Goal: Information Seeking & Learning: Learn about a topic

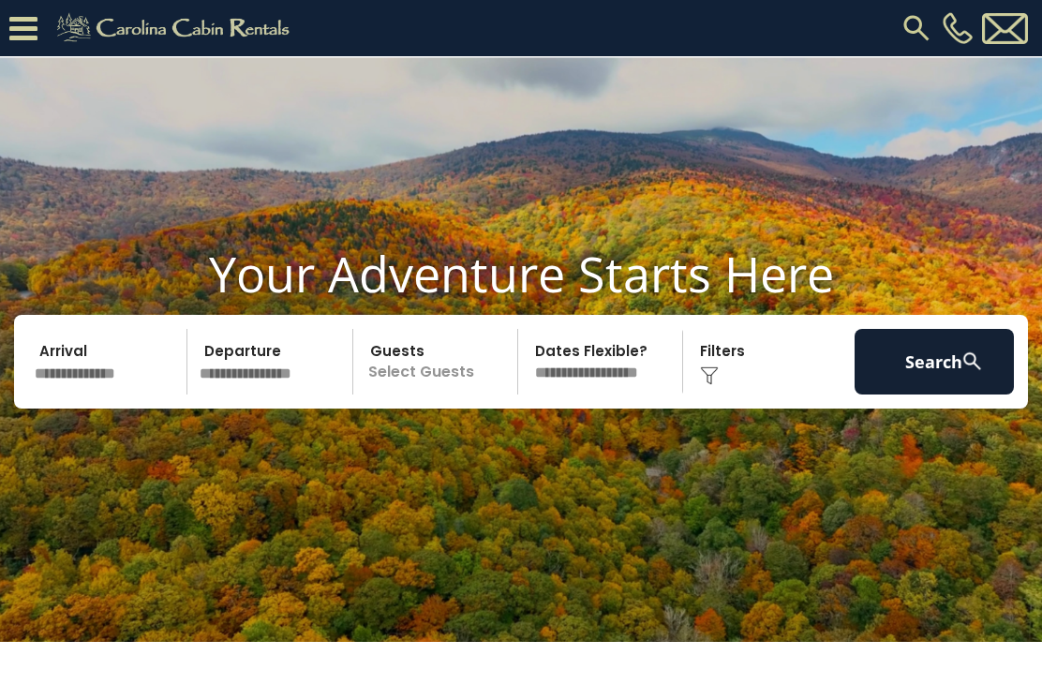
click at [36, 28] on icon at bounding box center [23, 28] width 28 height 33
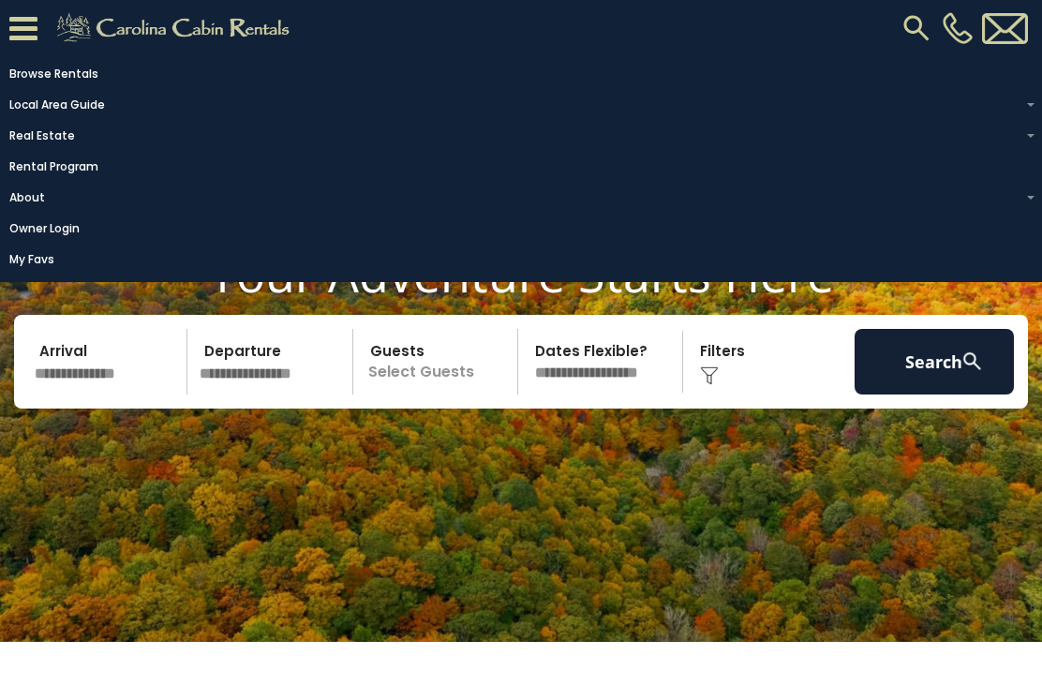
click at [90, 179] on link "Rental Program" at bounding box center [516, 167] width 1032 height 26
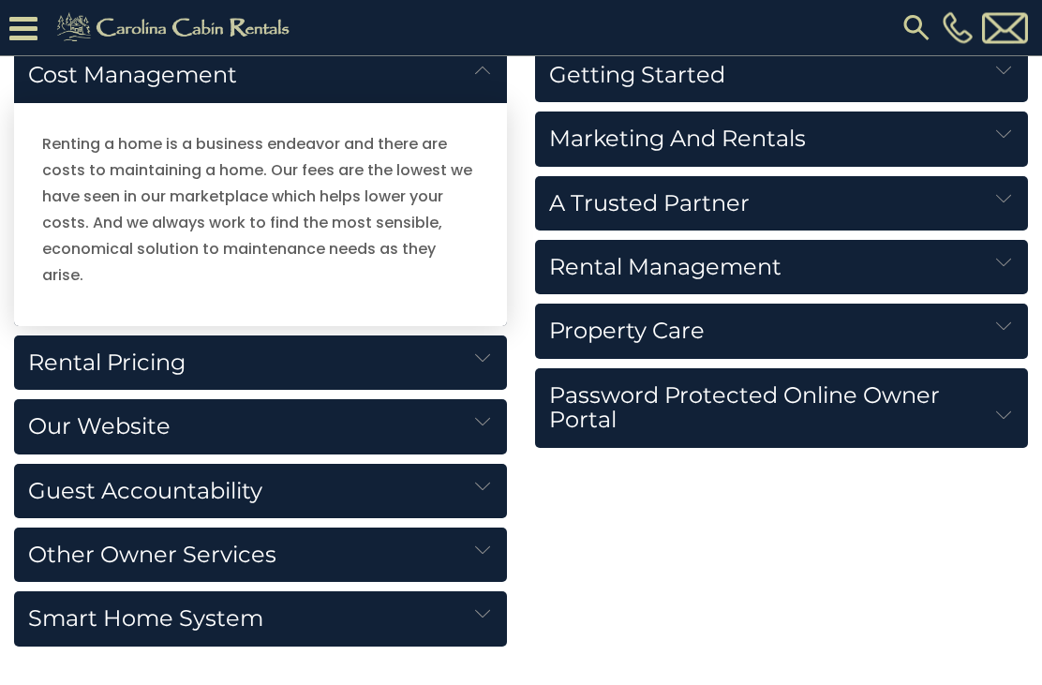
scroll to position [2128, 0]
click at [482, 350] on img at bounding box center [482, 357] width 15 height 15
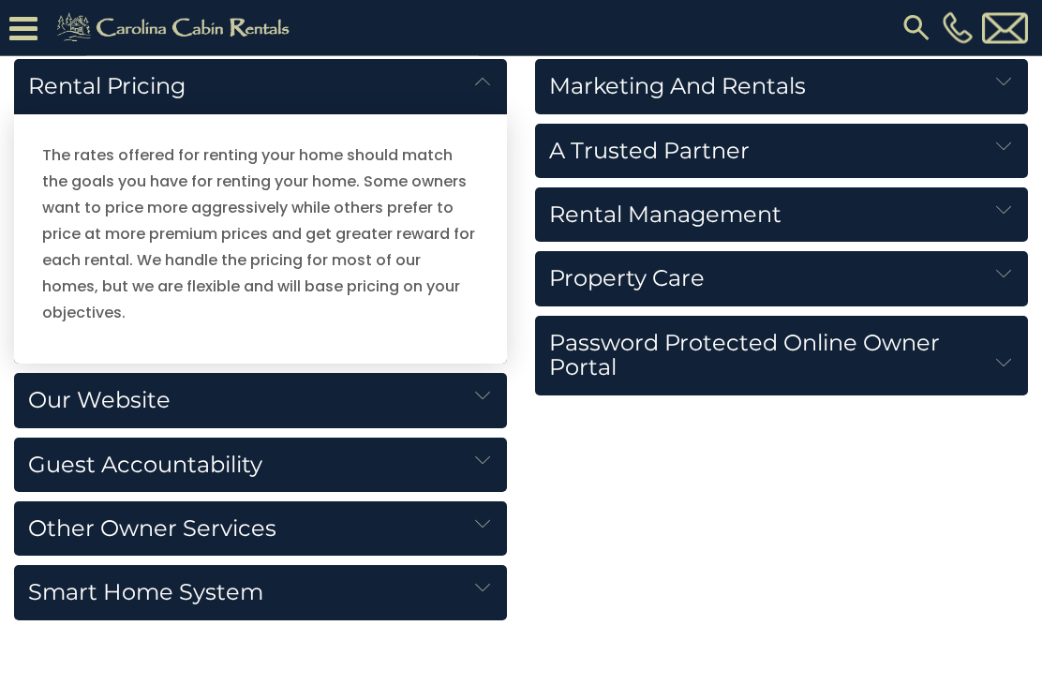
scroll to position [2181, 0]
click at [481, 452] on img at bounding box center [482, 459] width 15 height 15
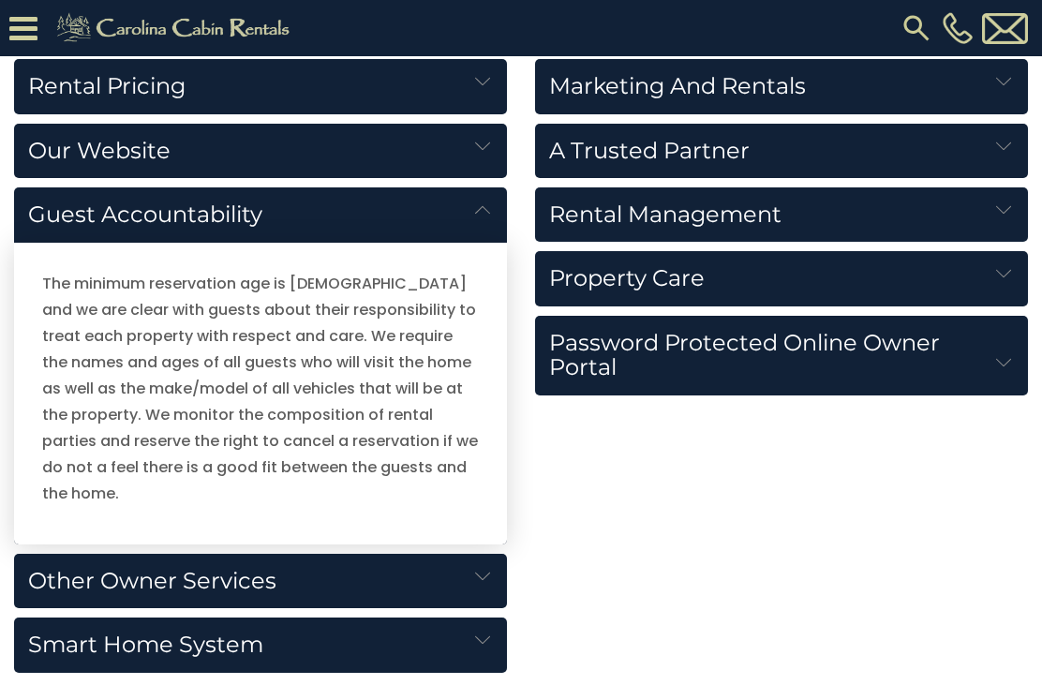
click at [476, 560] on h5 "Other Owner Services" at bounding box center [260, 581] width 493 height 54
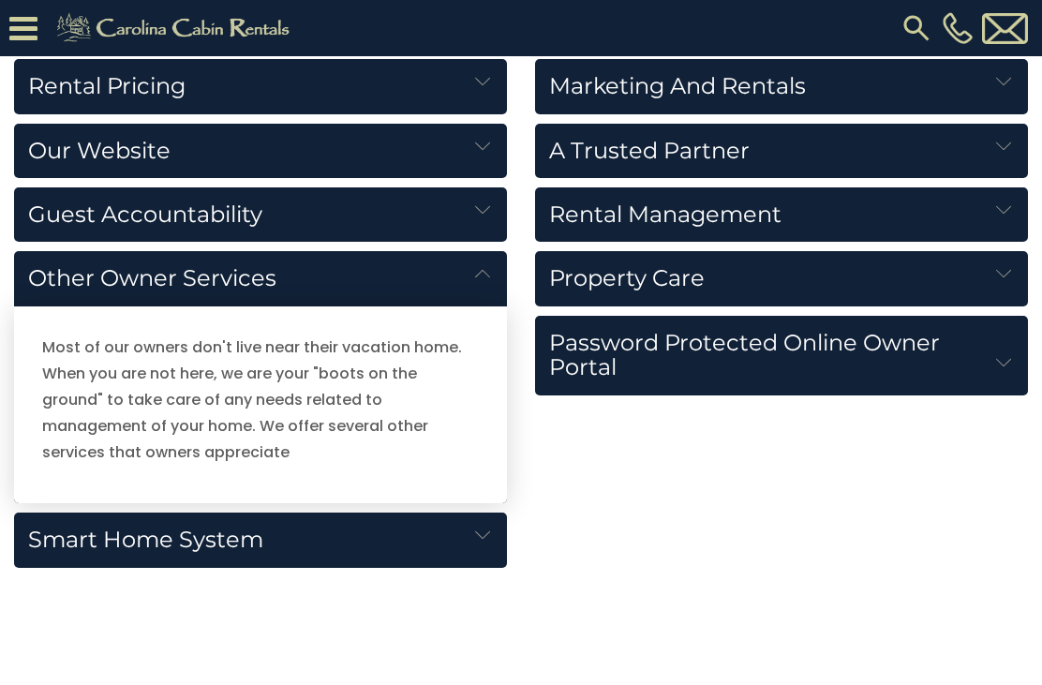
click at [477, 552] on h5 "Smart Home System" at bounding box center [260, 539] width 493 height 54
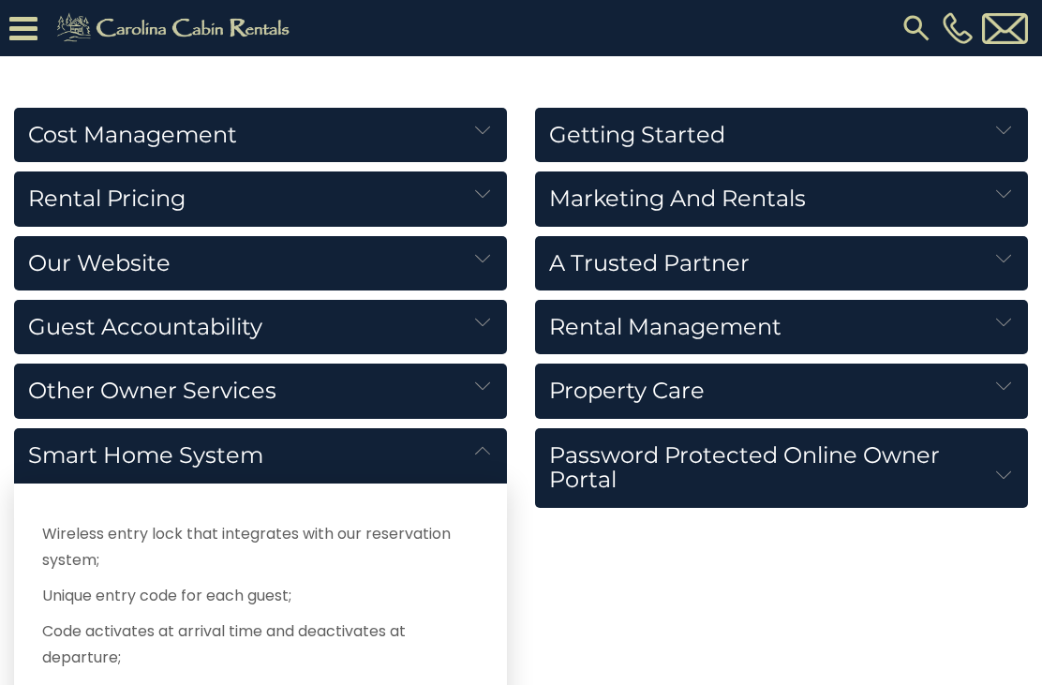
scroll to position [2069, 0]
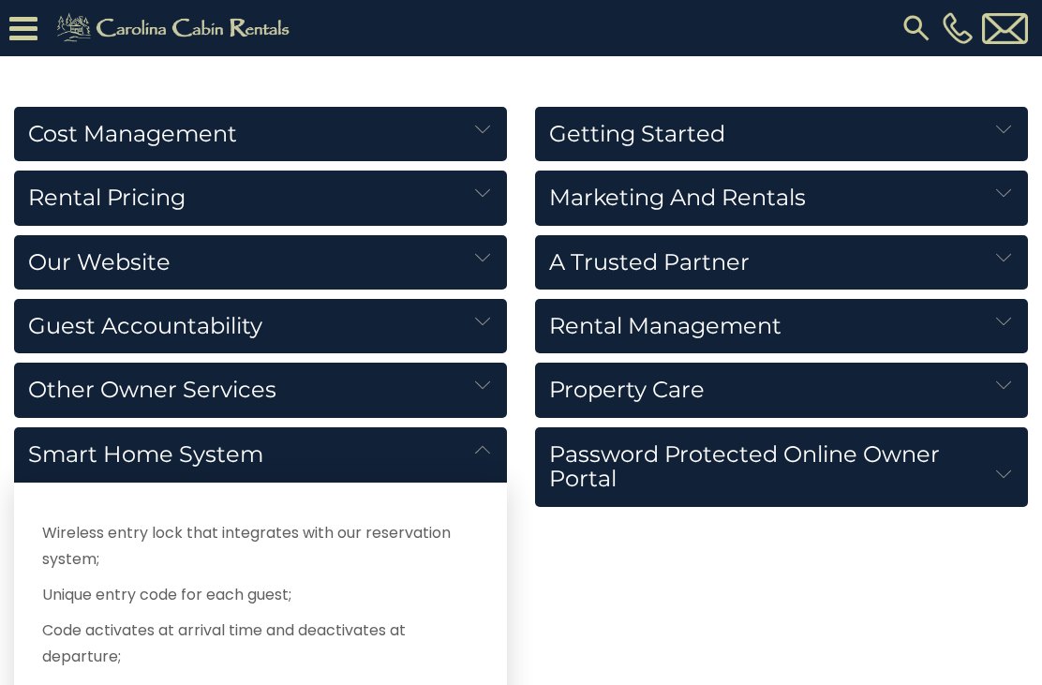
click at [988, 120] on h5 "Getting Started" at bounding box center [781, 134] width 493 height 54
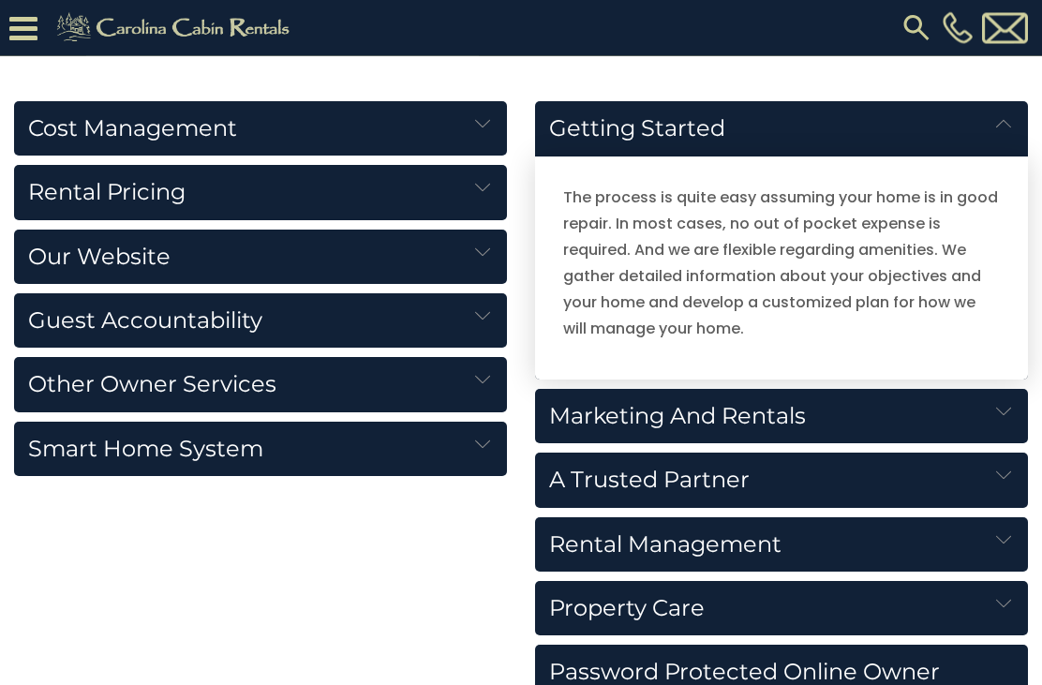
scroll to position [2075, 0]
click at [944, 421] on h5 "Marketing and Rentals" at bounding box center [781, 416] width 493 height 54
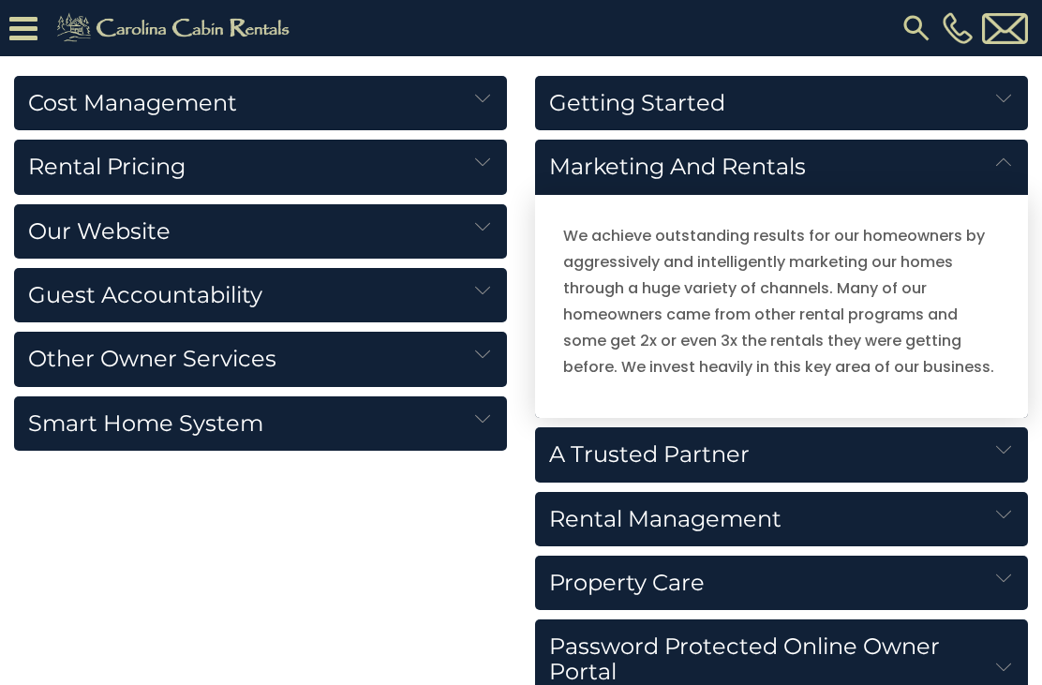
scroll to position [2112, 0]
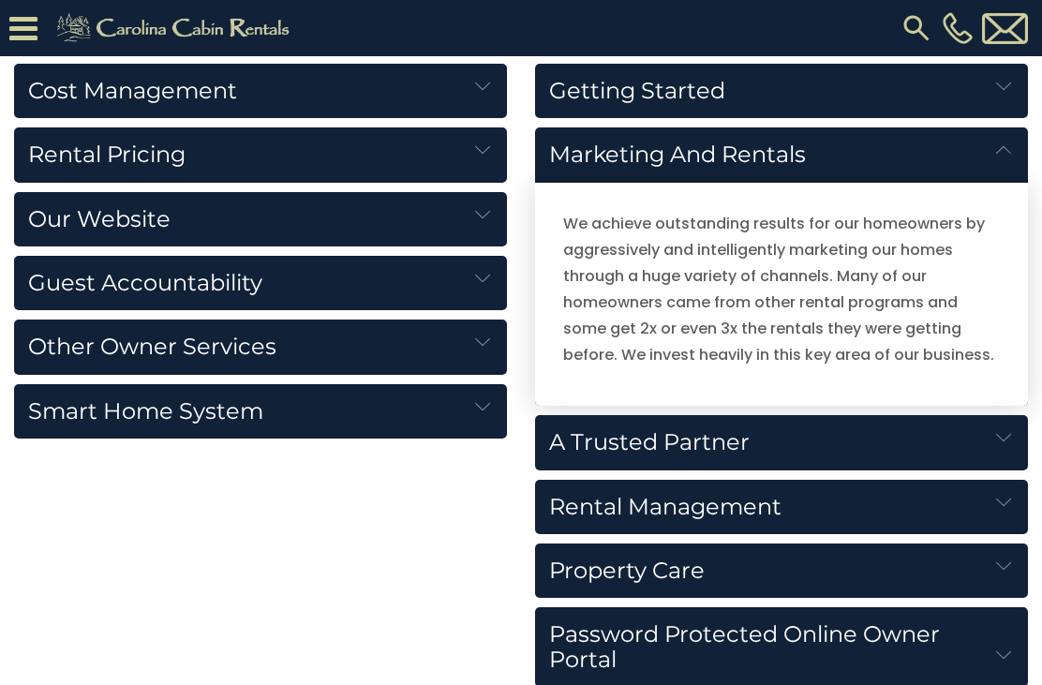
click at [869, 513] on h5 "Rental Management" at bounding box center [781, 507] width 493 height 54
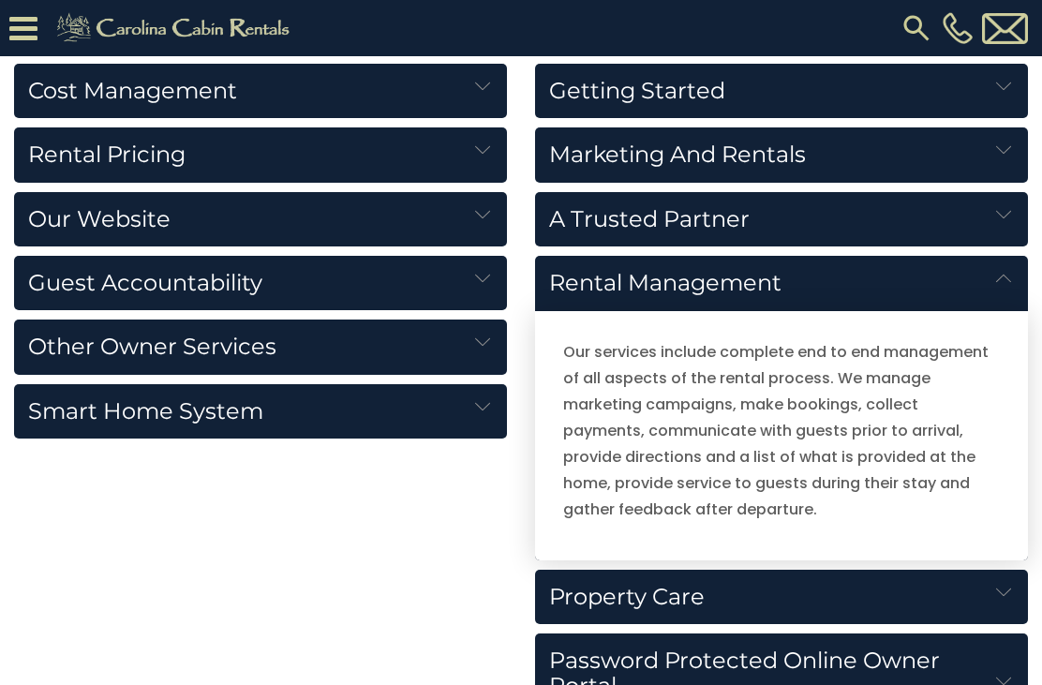
click at [955, 599] on h5 "Property Care" at bounding box center [781, 597] width 493 height 54
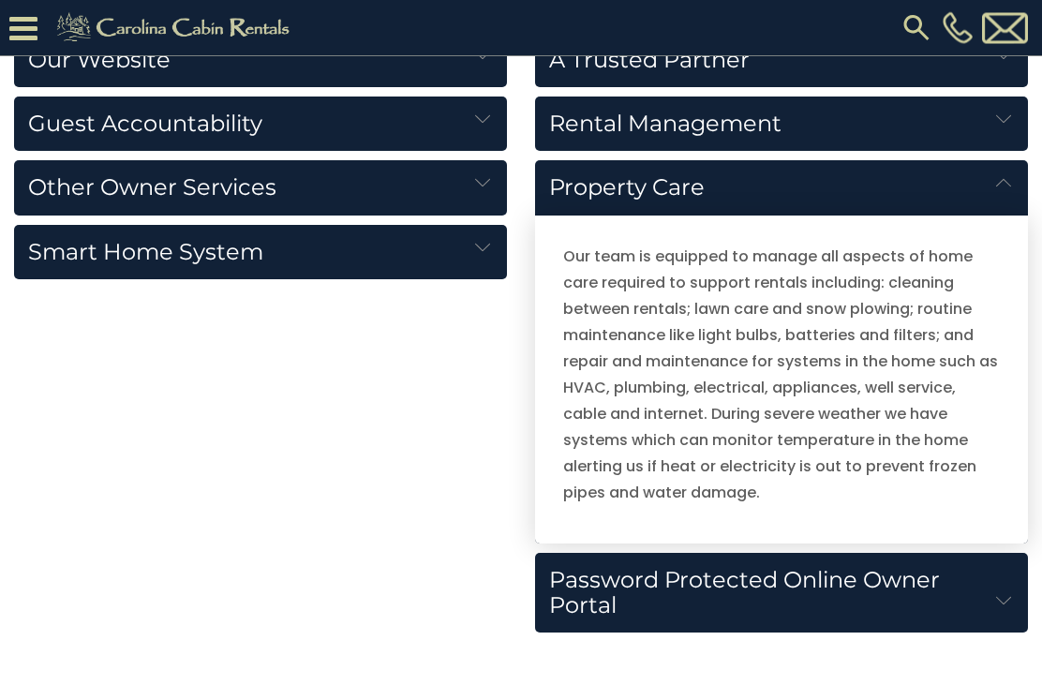
click at [931, 575] on h5 "Password Protected Online Owner Portal" at bounding box center [781, 594] width 493 height 80
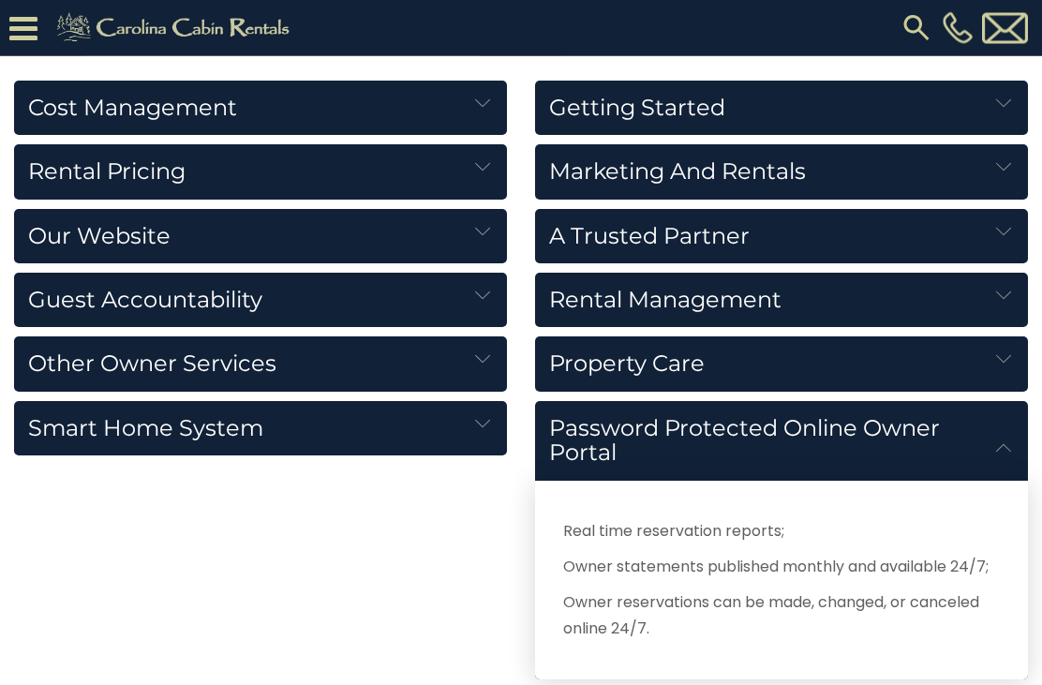
scroll to position [2084, 0]
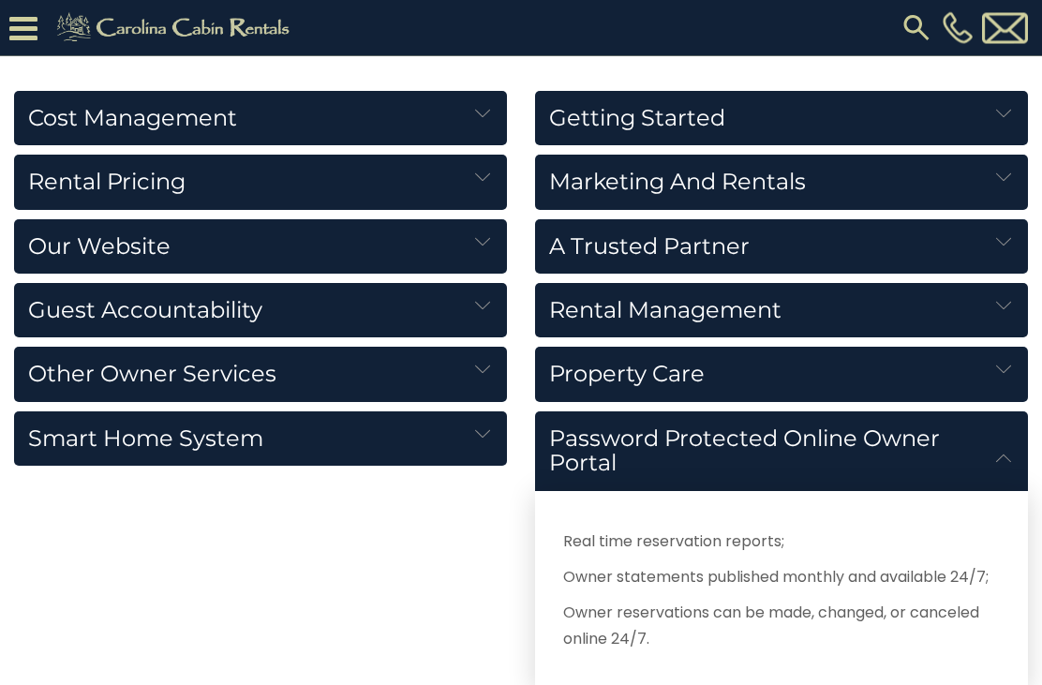
click at [60, 179] on h5 "Rental Pricing" at bounding box center [260, 183] width 493 height 54
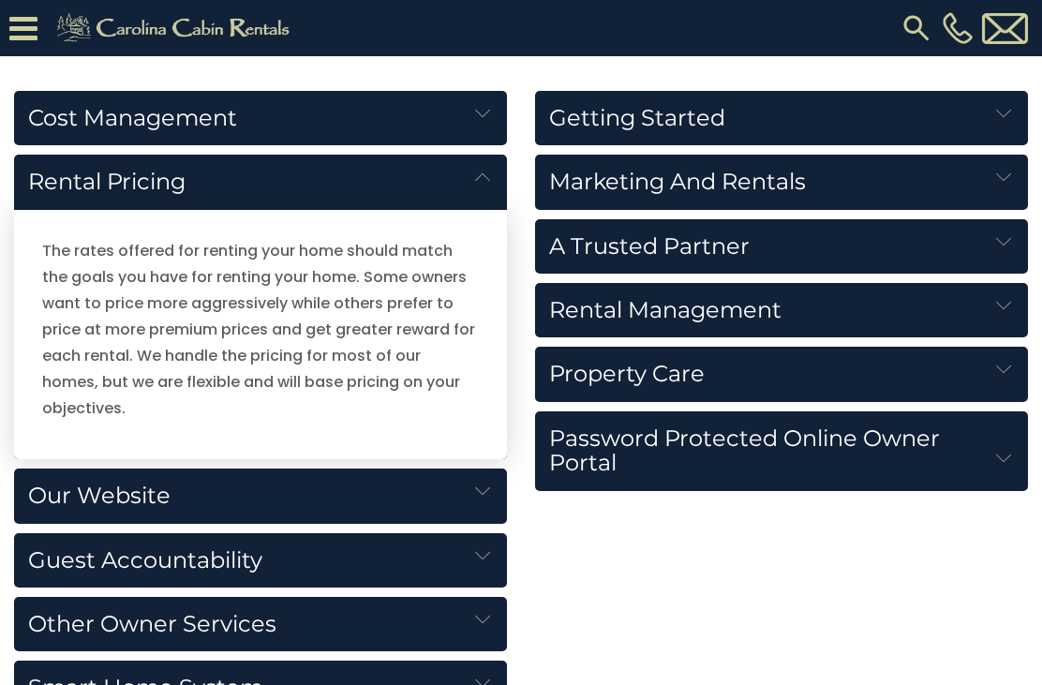
click at [54, 108] on h5 "Cost Management" at bounding box center [260, 118] width 493 height 54
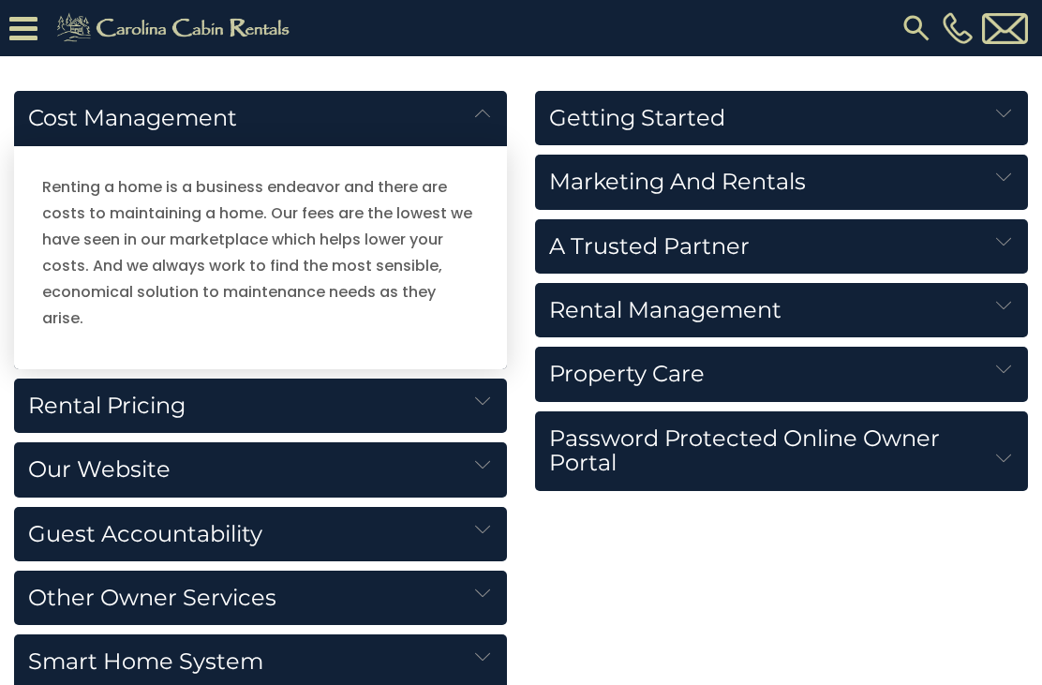
click at [54, 579] on h5 "Other Owner Services" at bounding box center [260, 597] width 493 height 54
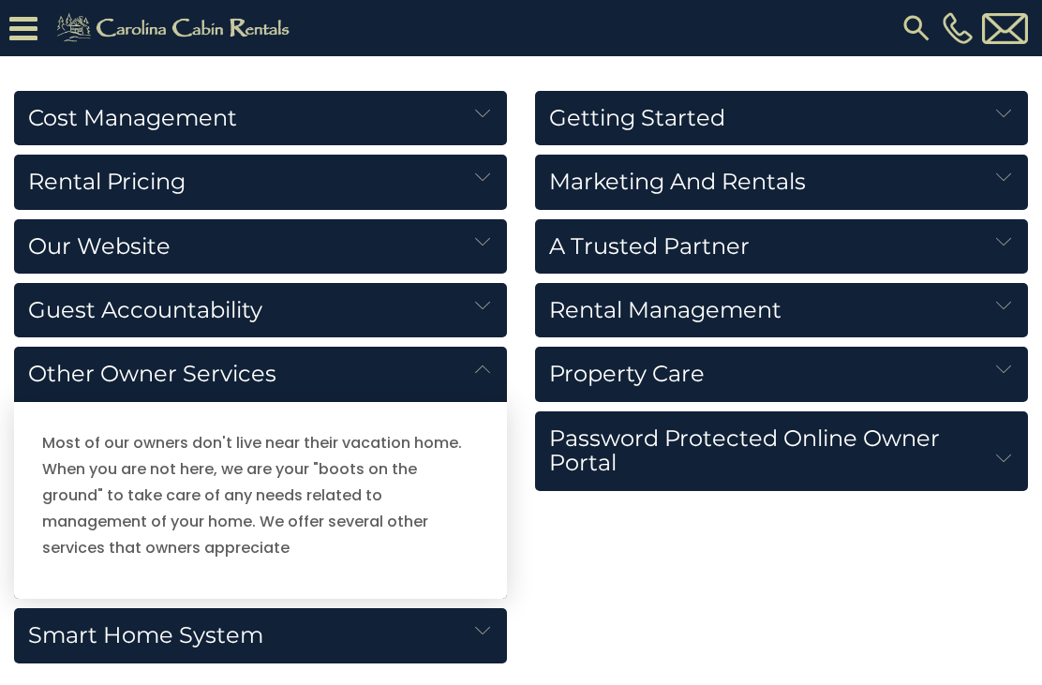
click at [50, 316] on h5 "Guest Accountability" at bounding box center [260, 310] width 493 height 54
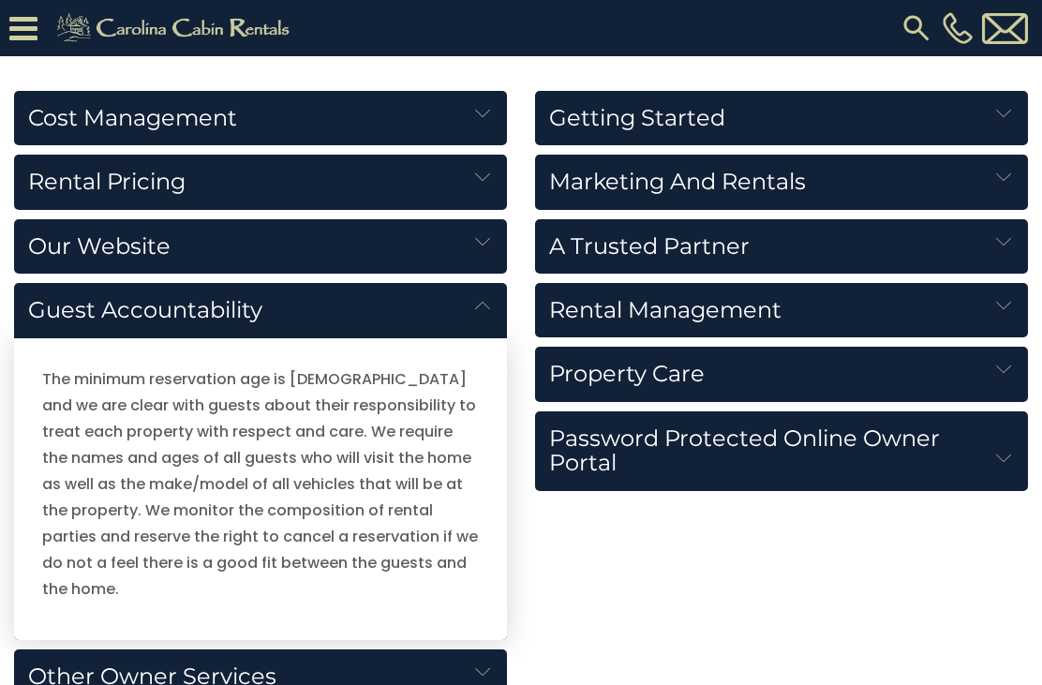
click at [84, 649] on h5 "Other Owner Services" at bounding box center [260, 676] width 493 height 54
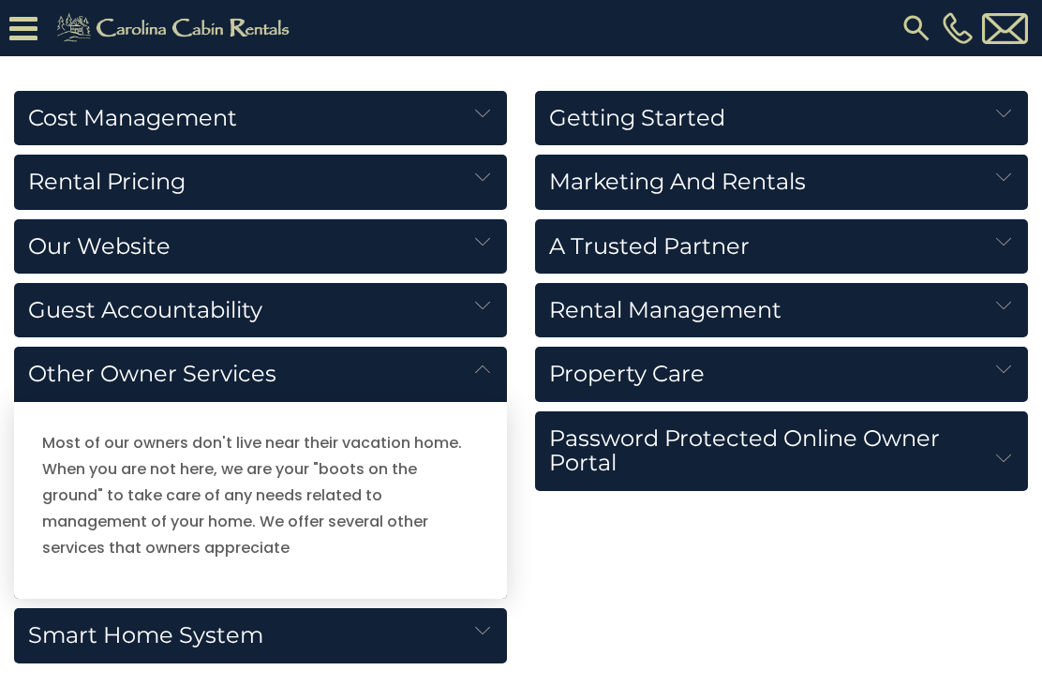
click at [67, 224] on h5 "Our Website" at bounding box center [260, 246] width 493 height 54
